Goal: Information Seeking & Learning: Learn about a topic

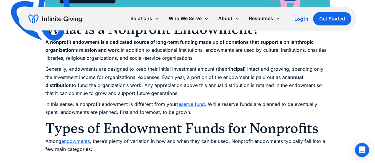
scroll to position [534, 0]
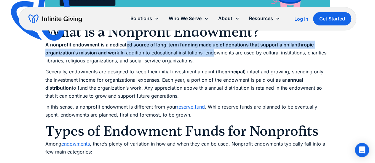
drag, startPoint x: 123, startPoint y: 54, endPoint x: 210, endPoint y: 56, distance: 87.2
click at [214, 56] on p "A nonprofit endowment is a dedicated source of long-term funding made up of don…" at bounding box center [187, 53] width 285 height 24
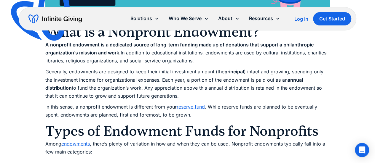
drag, startPoint x: 133, startPoint y: 61, endPoint x: 111, endPoint y: 61, distance: 22.2
click at [133, 61] on p "A nonprofit endowment is a dedicated source of long-term funding made up of don…" at bounding box center [187, 53] width 285 height 24
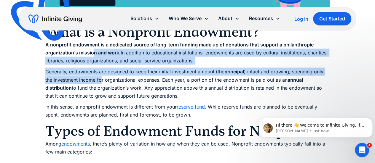
scroll to position [0, 0]
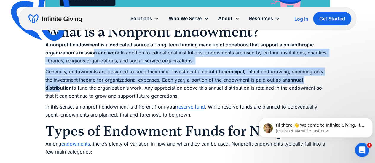
drag, startPoint x: 94, startPoint y: 52, endPoint x: 60, endPoint y: 86, distance: 47.8
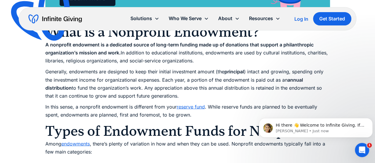
click at [95, 92] on p "Generally, endowments are designed to keep their initial investment amount (the…" at bounding box center [187, 84] width 285 height 32
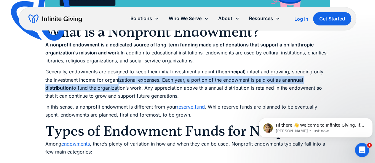
drag, startPoint x: 117, startPoint y: 83, endPoint x: 115, endPoint y: 88, distance: 5.2
click at [116, 90] on p "Generally, endowments are designed to keep their initial investment amount (the…" at bounding box center [187, 84] width 285 height 32
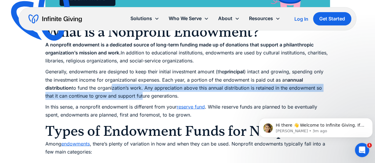
drag, startPoint x: 141, startPoint y: 97, endPoint x: 110, endPoint y: 87, distance: 32.1
click at [110, 87] on p "Generally, endowments are designed to keep their initial investment amount (the…" at bounding box center [187, 84] width 285 height 32
click at [73, 97] on p "Generally, endowments are designed to keep their initial investment amount (the…" at bounding box center [187, 84] width 285 height 32
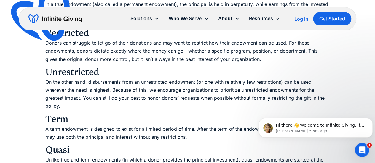
scroll to position [1038, 0]
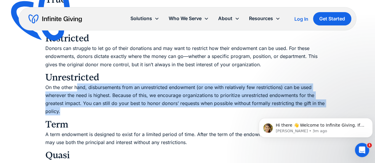
drag, startPoint x: 77, startPoint y: 88, endPoint x: 162, endPoint y: 113, distance: 89.0
click at [162, 113] on p "On the other hand, disbursements from an unrestricted endowment (or one with re…" at bounding box center [187, 100] width 285 height 32
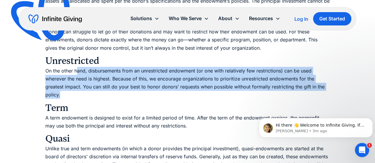
scroll to position [1067, 0]
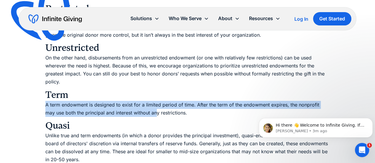
drag, startPoint x: 146, startPoint y: 112, endPoint x: 158, endPoint y: 98, distance: 17.9
click at [107, 114] on p "A term endowment is designed to exist for a limited period of time. After the t…" at bounding box center [187, 109] width 285 height 16
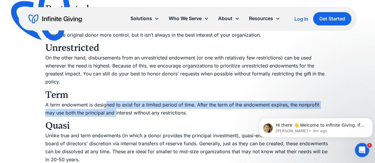
drag, startPoint x: 107, startPoint y: 108, endPoint x: 105, endPoint y: 116, distance: 7.7
click at [105, 116] on p "A term endowment is designed to exist for a limited period of time. After the t…" at bounding box center [187, 109] width 285 height 16
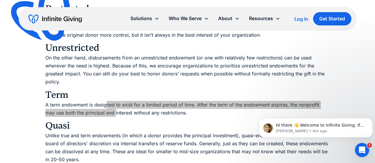
click at [289, 117] on body "Hi there 👋 Welcome to Infinite Giving. If you have any questions, just reply to…" at bounding box center [316, 126] width 114 height 37
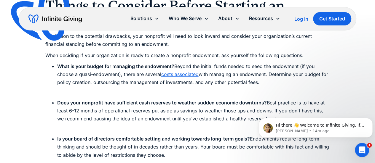
scroll to position [1787, 0]
